Goal: Information Seeking & Learning: Learn about a topic

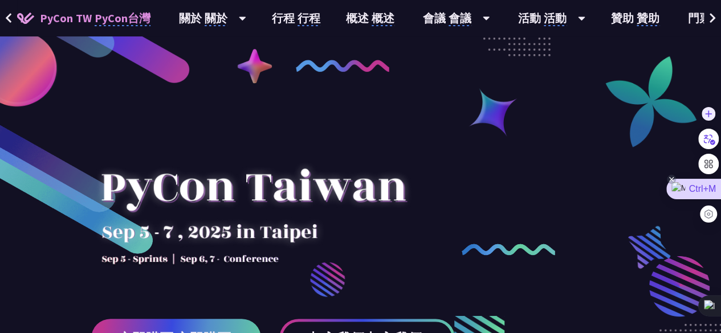
click at [709, 140] on icon at bounding box center [707, 138] width 17 height 17
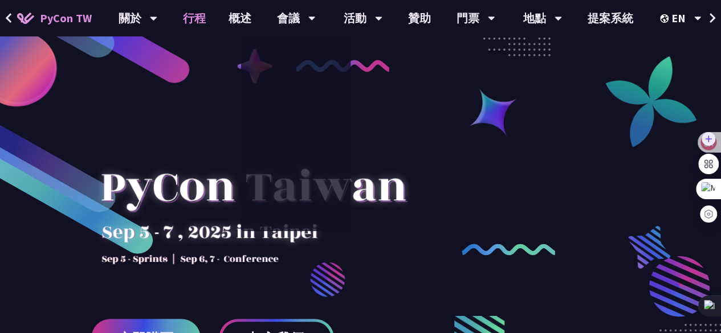
click at [199, 22] on font "行程" at bounding box center [194, 18] width 23 height 14
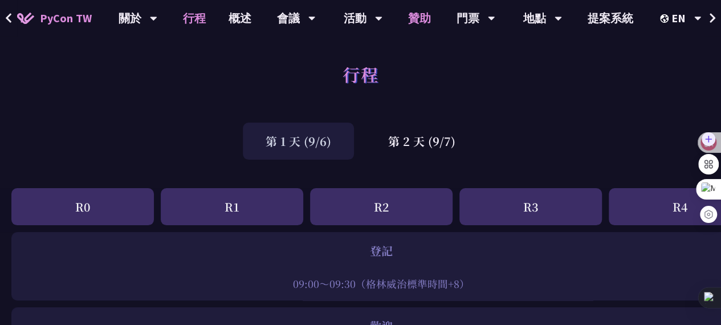
click at [412, 21] on font "贊助" at bounding box center [419, 18] width 23 height 14
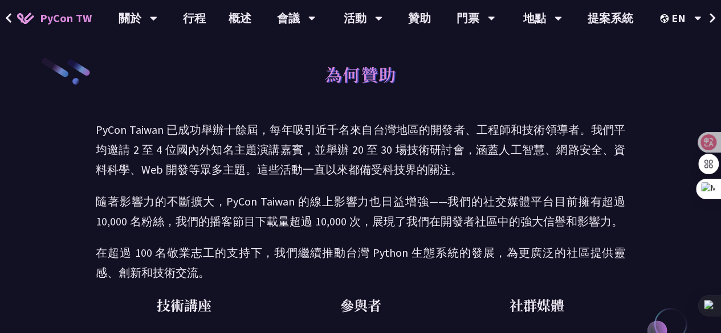
drag, startPoint x: 661, startPoint y: 1, endPoint x: 504, endPoint y: 127, distance: 201.3
click at [504, 127] on font "PyCon Taiwan 已成功舉辦十餘屆，每年吸引近千名來自台灣地區的開發者、工程師和技術領導者。我們平均邀請 2 至 4 位國內外知名主題演講嘉賓，並舉辦…" at bounding box center [360, 149] width 529 height 54
drag, startPoint x: 707, startPoint y: 2, endPoint x: 370, endPoint y: 144, distance: 366.0
click at [370, 144] on font "PyCon Taiwan 已成功舉辦十餘屆，每年吸引近千名來自台灣地區的開發者、工程師和技術領導者。我們平均邀請 2 至 4 位國內外知名主題演講嘉賓，並舉辦…" at bounding box center [360, 149] width 529 height 54
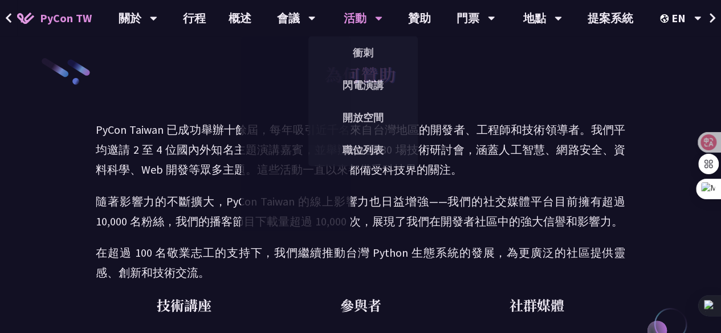
click at [363, 18] on font "活動" at bounding box center [354, 18] width 23 height 14
click at [350, 15] on font "活動" at bounding box center [354, 18] width 23 height 14
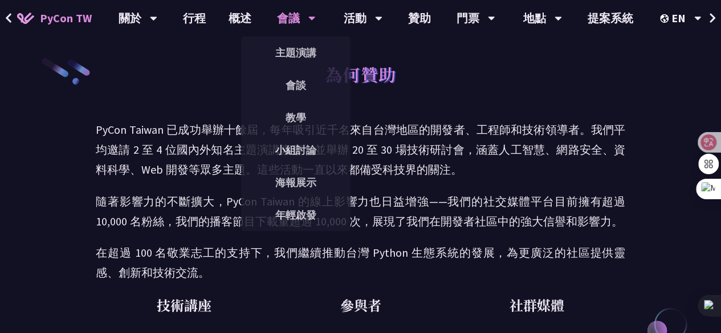
click at [292, 20] on font "會議" at bounding box center [288, 18] width 23 height 14
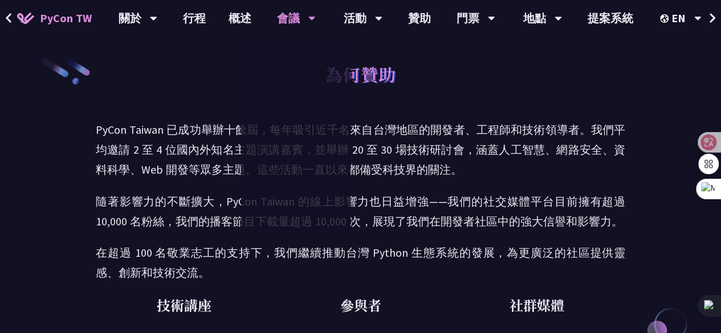
click at [314, 14] on icon at bounding box center [311, 18] width 7 height 11
click at [200, 23] on font "行程" at bounding box center [194, 18] width 23 height 14
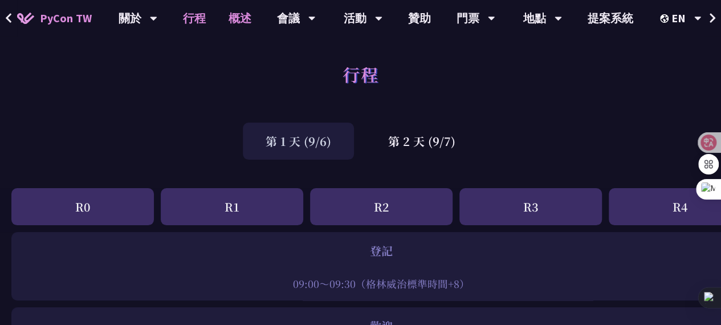
click at [238, 21] on font "概述" at bounding box center [239, 18] width 23 height 14
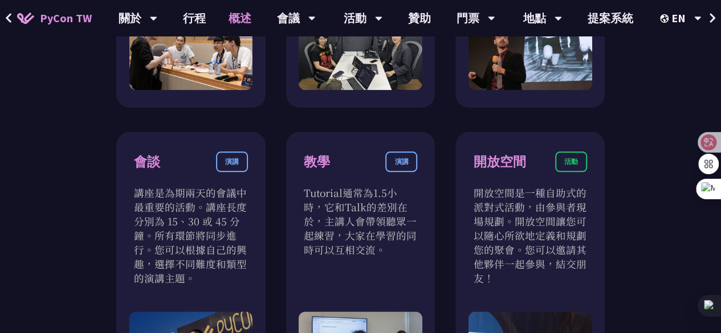
scroll to position [684, 0]
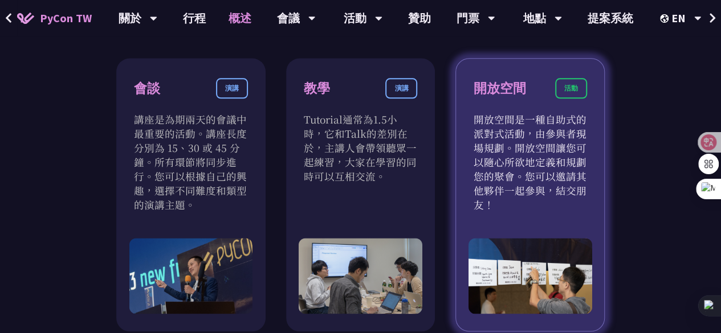
drag, startPoint x: 473, startPoint y: 87, endPoint x: 509, endPoint y: 218, distance: 136.5
click at [509, 218] on div "開放空間 活動 開放空間是一種自助式的派對式活動，由參與者現場規劃。開放空間讓您可以隨心所欲地定義和規劃您的聚會。您可以邀請其他夥伴一起參與，結交朋友！" at bounding box center [529, 194] width 149 height 273
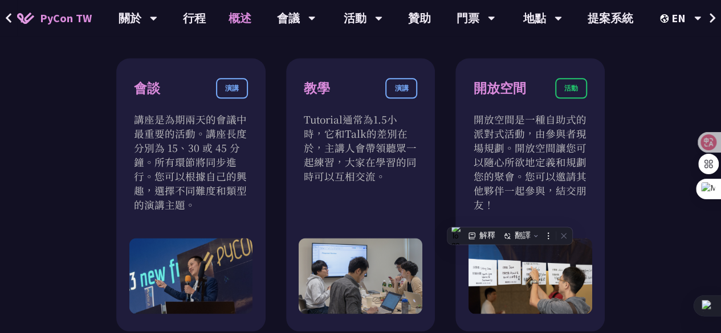
click at [623, 108] on div "短跑 熱身 Sprint 開發匯集了開源專案負責人和想要貢獻的開發者。屆時會有專案負責人現場分享他們待開發專案的功能。你可以加入你最喜歡的項目，也可以將自己的…" at bounding box center [360, 197] width 721 height 987
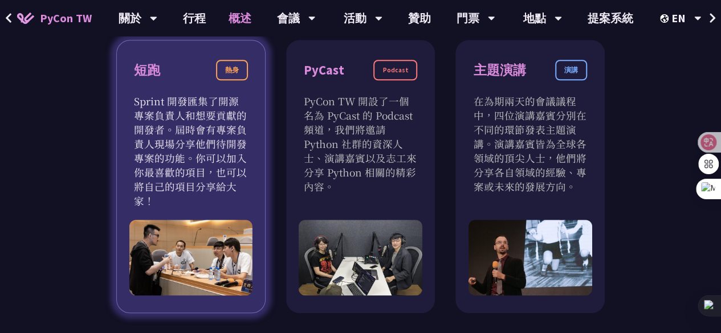
scroll to position [342, 0]
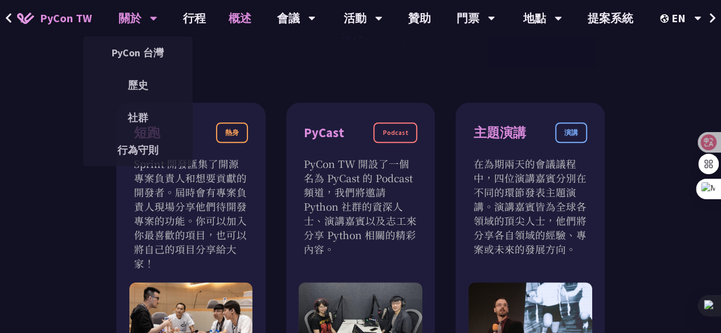
click at [148, 14] on div "關於" at bounding box center [137, 18] width 39 height 36
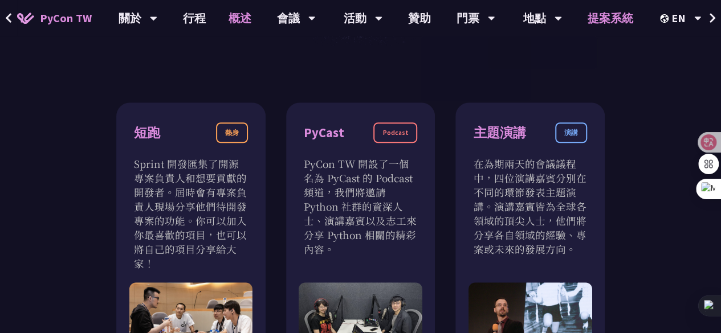
click at [625, 18] on font "提案系統" at bounding box center [610, 18] width 46 height 14
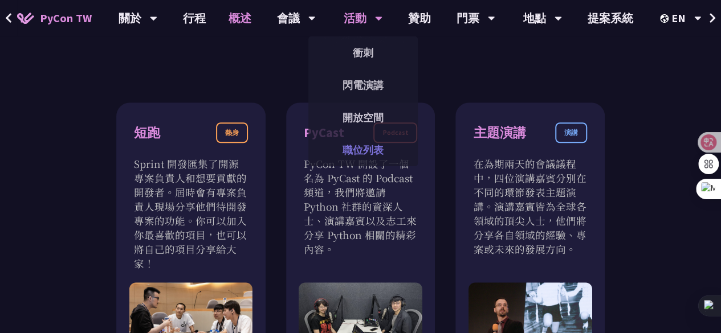
click at [368, 152] on font "職位列表" at bounding box center [362, 150] width 41 height 13
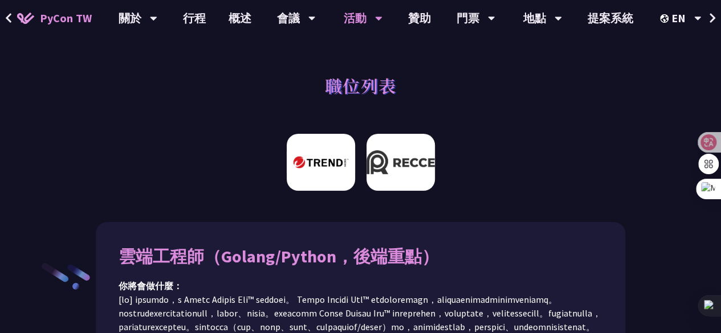
click at [400, 150] on img at bounding box center [400, 162] width 68 height 57
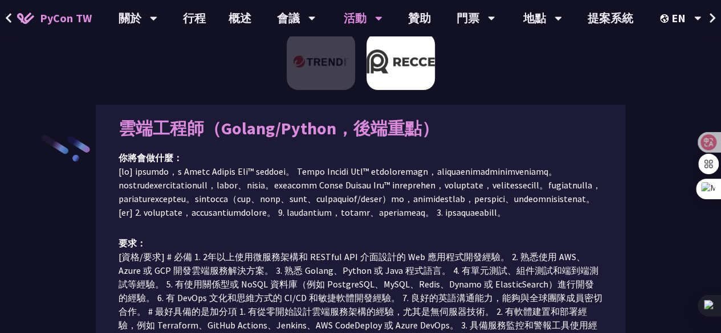
scroll to position [71, 0]
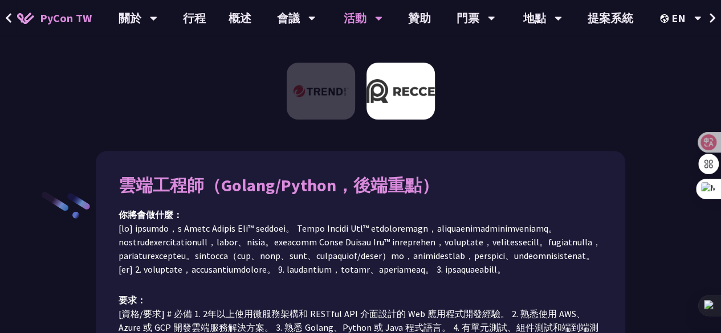
click at [453, 249] on font at bounding box center [359, 249] width 482 height 52
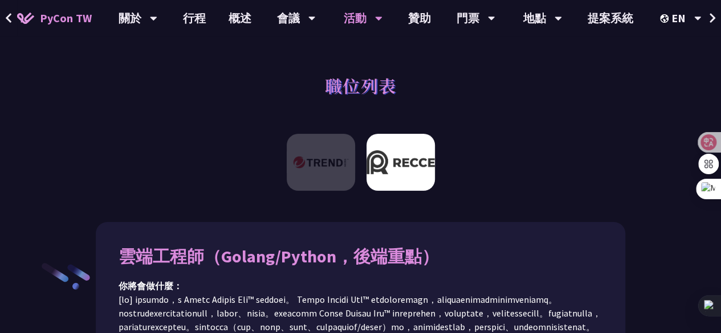
scroll to position [228, 0]
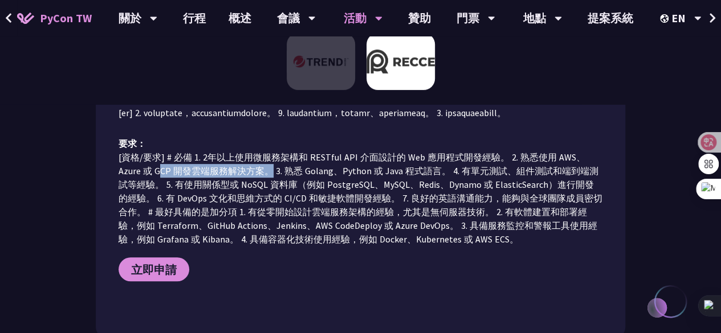
drag, startPoint x: 157, startPoint y: 212, endPoint x: 291, endPoint y: 204, distance: 133.5
click at [275, 207] on font "[資格/要求] # 必備 1. 2年以上使用微服務架構和 RESTful API 介面設計的 Web 應用程式開發經驗。 2. 熟悉使用 AWS、Azure …" at bounding box center [360, 198] width 484 height 93
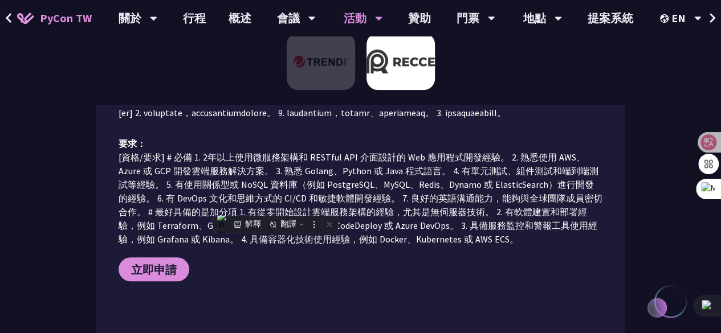
click at [353, 197] on font "[資格/要求] # 必備 1. 2年以上使用微服務架構和 RESTful API 介面設計的 Web 應用程式開發經驗。 2. 熟悉使用 AWS、Azure …" at bounding box center [360, 198] width 484 height 93
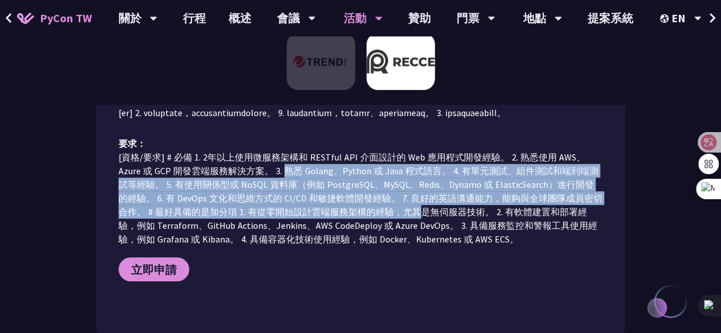
drag, startPoint x: 285, startPoint y: 206, endPoint x: 394, endPoint y: 242, distance: 115.1
click at [425, 245] on font "[資格/要求] # 必備 1. 2年以上使用微服務架構和 RESTful API 介面設計的 Web 應用程式開發經驗。 2. 熟悉使用 AWS、Azure …" at bounding box center [360, 198] width 484 height 93
click at [374, 211] on font "[資格/要求] # 必備 1. 2年以上使用微服務架構和 RESTful API 介面設計的 Web 應用程式開發經驗。 2. 熟悉使用 AWS、Azure …" at bounding box center [360, 198] width 484 height 93
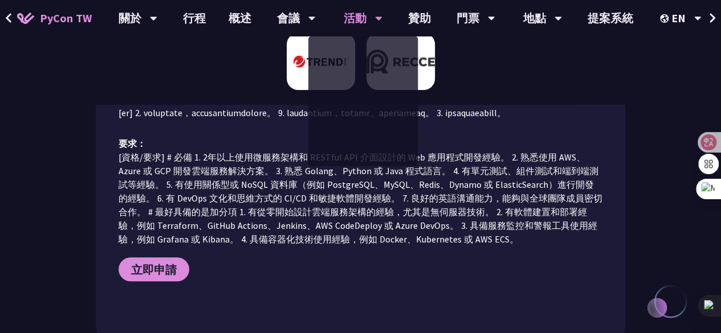
click at [287, 67] on img at bounding box center [321, 61] width 68 height 57
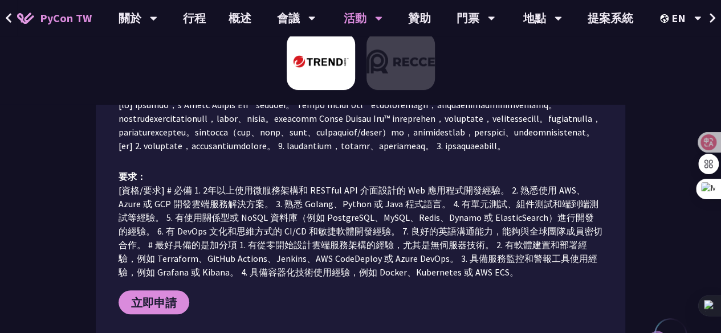
scroll to position [242, 0]
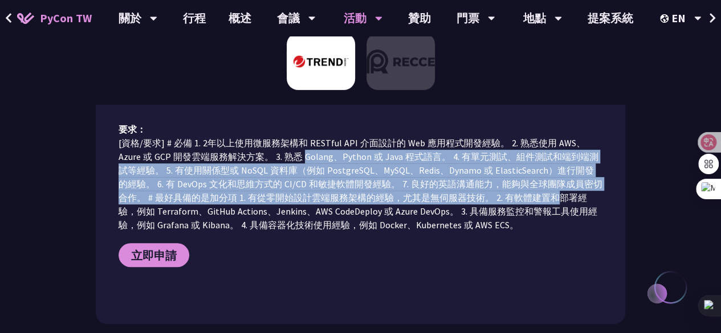
drag, startPoint x: 313, startPoint y: 201, endPoint x: 560, endPoint y: 234, distance: 249.4
click at [560, 231] on font "[資格/要求] # 必備 1. 2年以上使用微服務架構和 RESTful API 介面設計的 Web 應用程式開發經驗。 2. 熟悉使用 AWS、Azure …" at bounding box center [360, 183] width 484 height 93
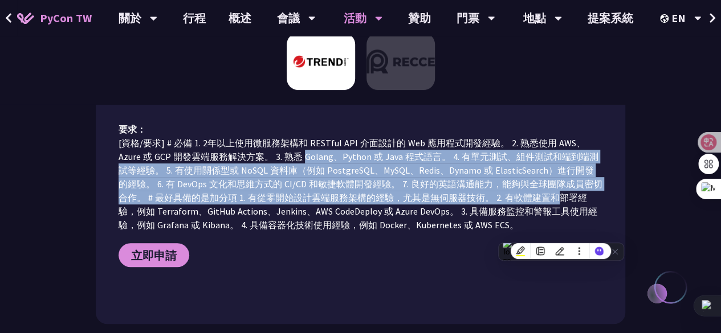
click at [415, 194] on font "[資格/要求] # 必備 1. 2年以上使用微服務架構和 RESTful API 介面設計的 Web 應用程式開發經驗。 2. 熟悉使用 AWS、Azure …" at bounding box center [360, 183] width 484 height 93
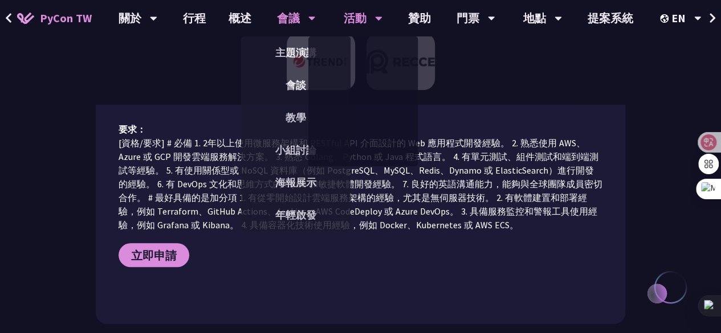
click at [297, 13] on font "會議" at bounding box center [288, 18] width 23 height 14
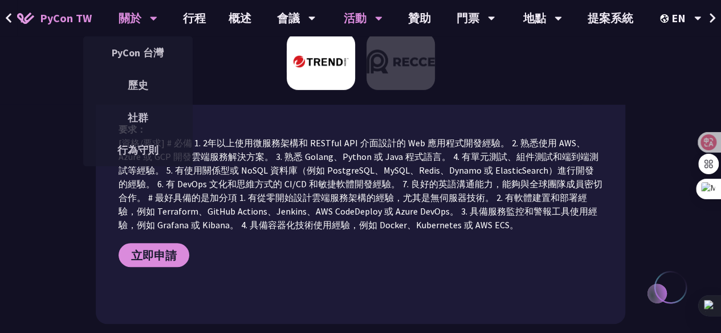
click at [154, 21] on icon at bounding box center [153, 18] width 7 height 11
click at [134, 120] on font "社群" at bounding box center [138, 117] width 21 height 13
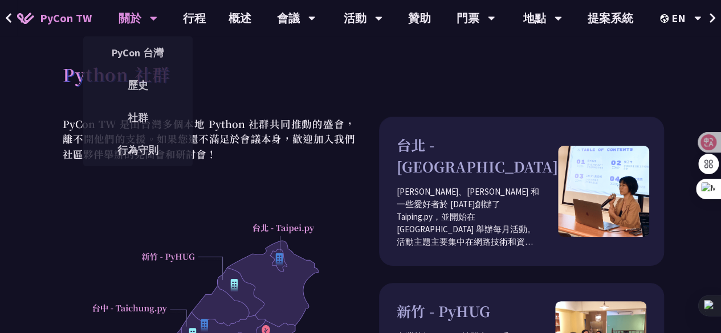
click at [154, 22] on icon at bounding box center [153, 18] width 7 height 11
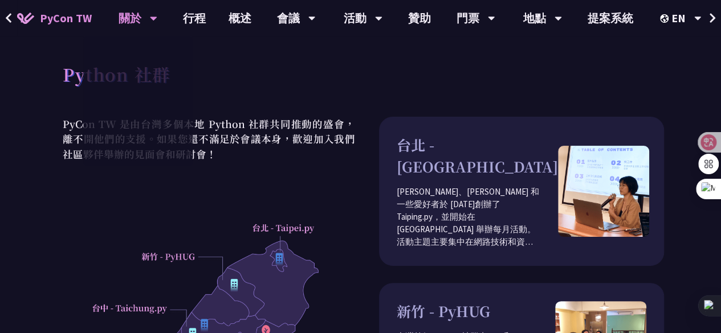
click at [56, 28] on link "PyCon TW" at bounding box center [54, 18] width 97 height 28
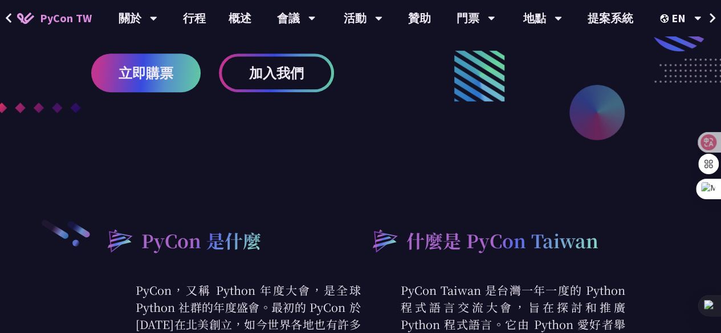
scroll to position [550, 0]
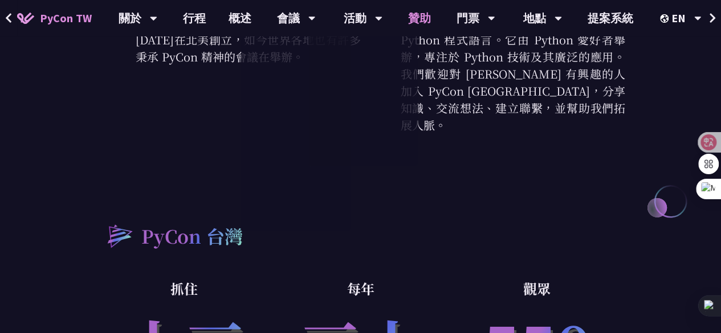
click at [424, 28] on link "贊助" at bounding box center [419, 18] width 46 height 36
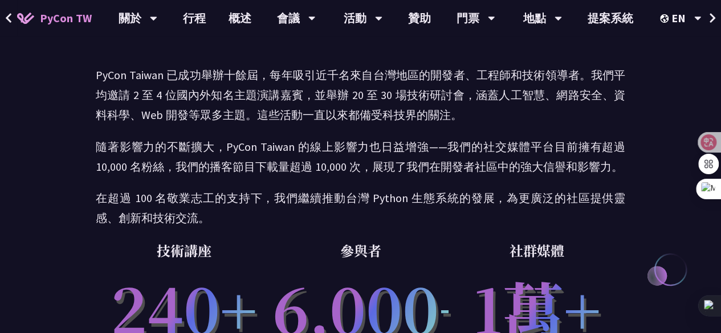
scroll to position [57, 0]
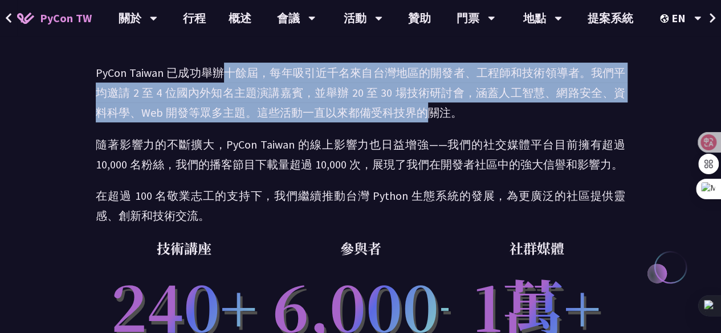
drag, startPoint x: 344, startPoint y: 83, endPoint x: 369, endPoint y: 120, distance: 44.7
click at [429, 113] on font "PyCon Taiwan 已成功舉辦十餘屆，每年吸引近千名來自台灣地區的開發者、工程師和技術領導者。我們平均邀請 2 至 4 位國內外知名主題演講嘉賓，並舉辦…" at bounding box center [360, 93] width 529 height 54
click at [273, 108] on font "PyCon Taiwan 已成功舉辦十餘屆，每年吸引近千名來自台灣地區的開發者、工程師和技術領導者。我們平均邀請 2 至 4 位國內外知名主題演講嘉賓，並舉辦…" at bounding box center [360, 93] width 529 height 54
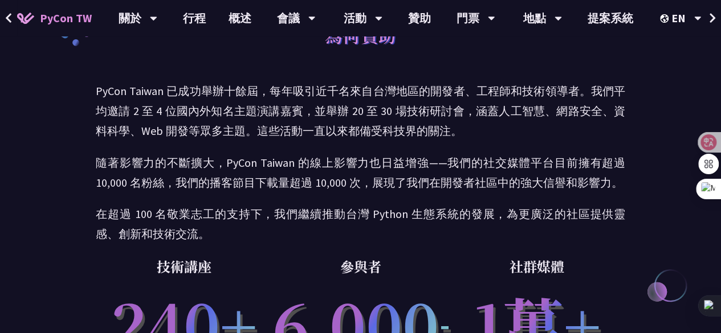
scroll to position [0, 0]
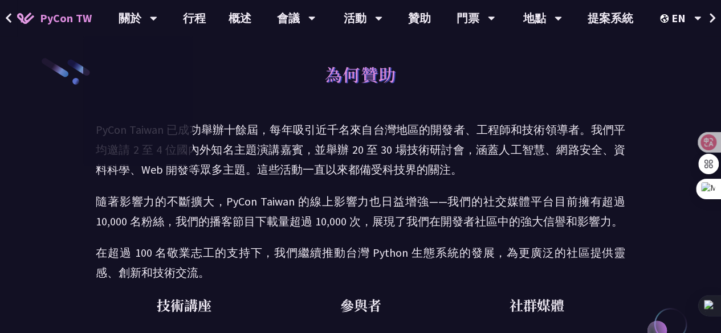
click at [51, 21] on font "PyCon TW" at bounding box center [66, 18] width 52 height 14
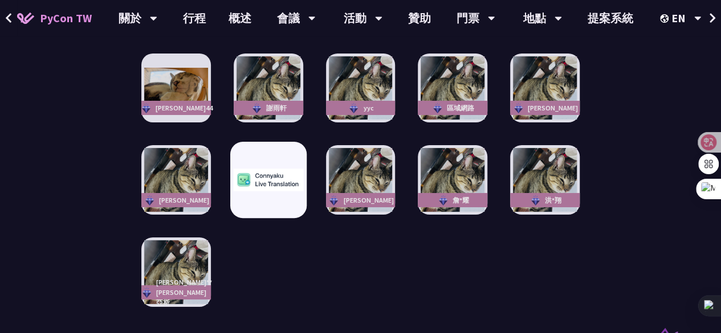
scroll to position [1880, 0]
